Goal: Transaction & Acquisition: Purchase product/service

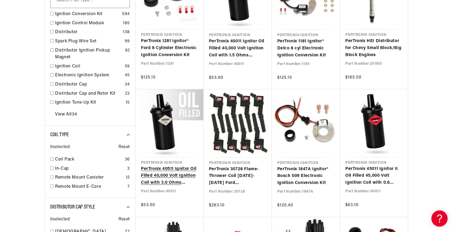
scroll to position [325, 0]
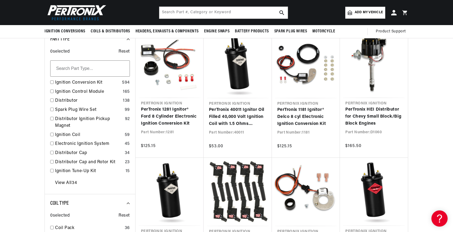
scroll to position [158, 0]
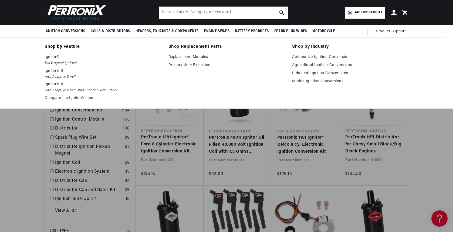
click at [78, 32] on span "Ignition Conversions" at bounding box center [65, 32] width 41 height 6
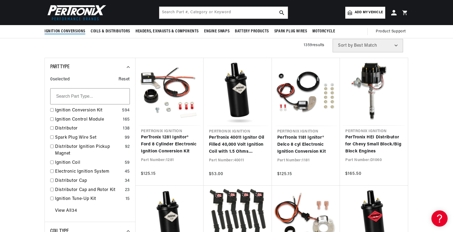
click at [78, 32] on span "Ignition Conversions" at bounding box center [65, 32] width 41 height 6
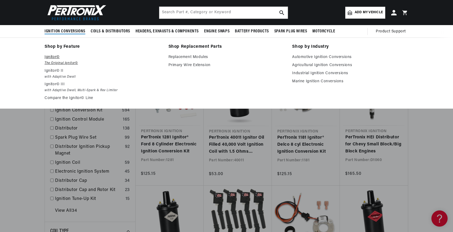
click at [62, 62] on em "The Original Ignitor©" at bounding box center [103, 63] width 116 height 6
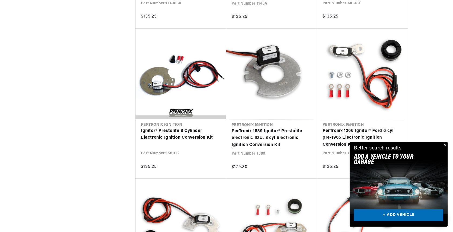
scroll to position [0, 164]
click at [261, 142] on link "PerTronix 1589 Ignitor® Prestolite electronic IDU, 8 cyl Electronic Ignition Co…" at bounding box center [272, 138] width 80 height 21
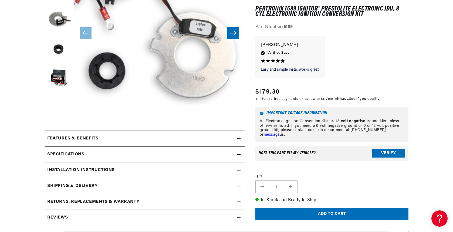
scroll to position [0, 164]
